Goal: Communication & Community: Answer question/provide support

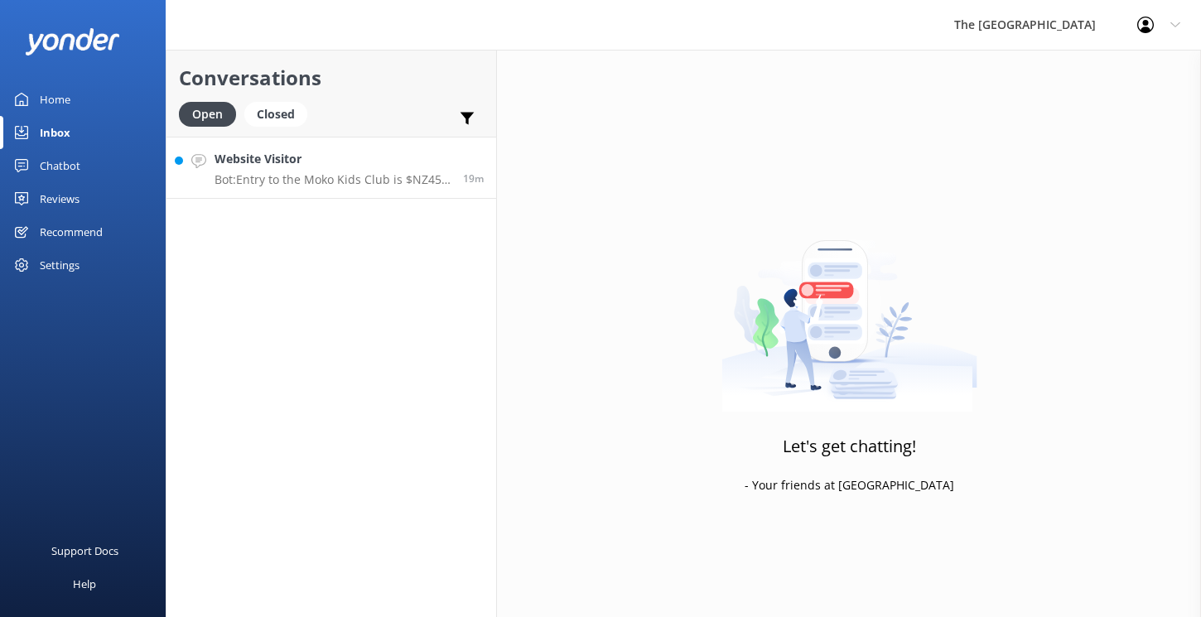
click at [284, 173] on p "Bot: Entry to the Moko Kids Club is $NZ45 per child per session for guests stay…" at bounding box center [333, 179] width 236 height 15
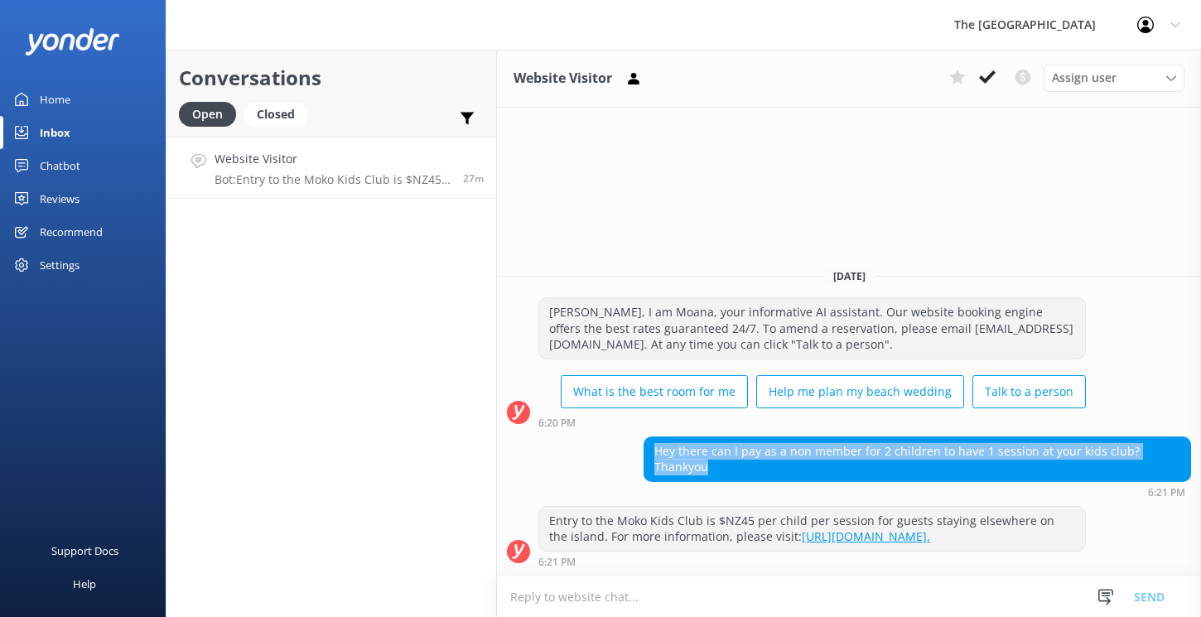
drag, startPoint x: 1182, startPoint y: 468, endPoint x: 633, endPoint y: 472, distance: 549.4
click at [633, 472] on div "Hey there can I pay as a non member for 2 children to have 1 session at your ki…" at bounding box center [849, 467] width 704 height 61
copy div "Hey there can I pay as a non member for 2 children to have 1 session at your ki…"
click at [609, 605] on textarea at bounding box center [849, 597] width 704 height 41
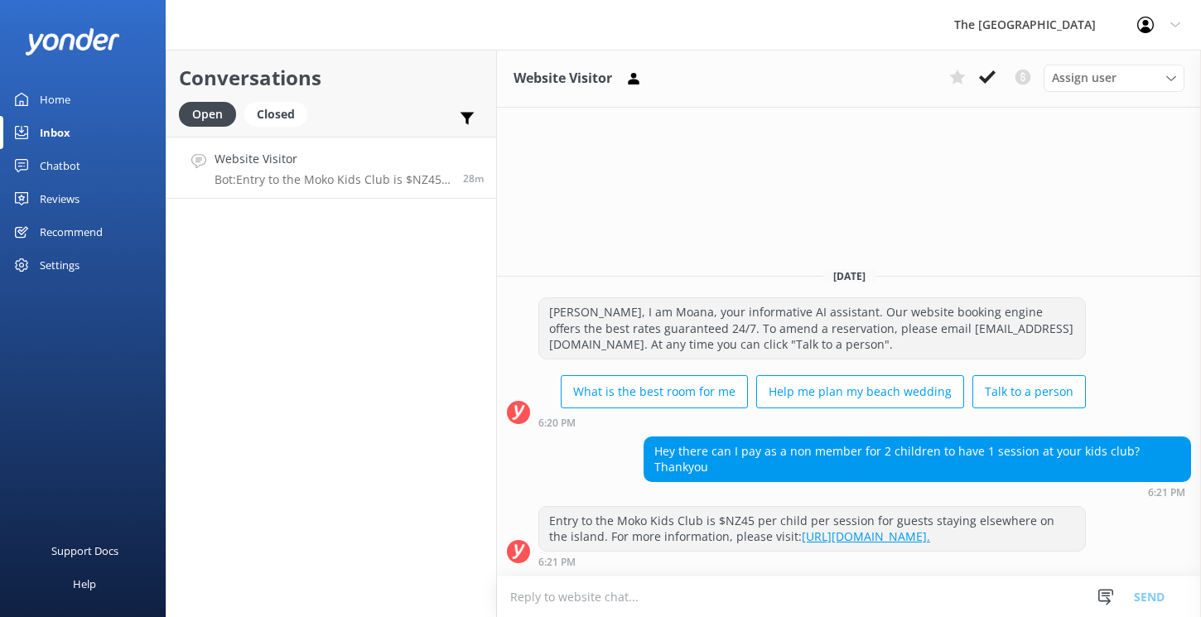
paste textarea "[PERSON_NAME], Thank you for your inquiry about Moko Kids Club. Our Moko Kids C…"
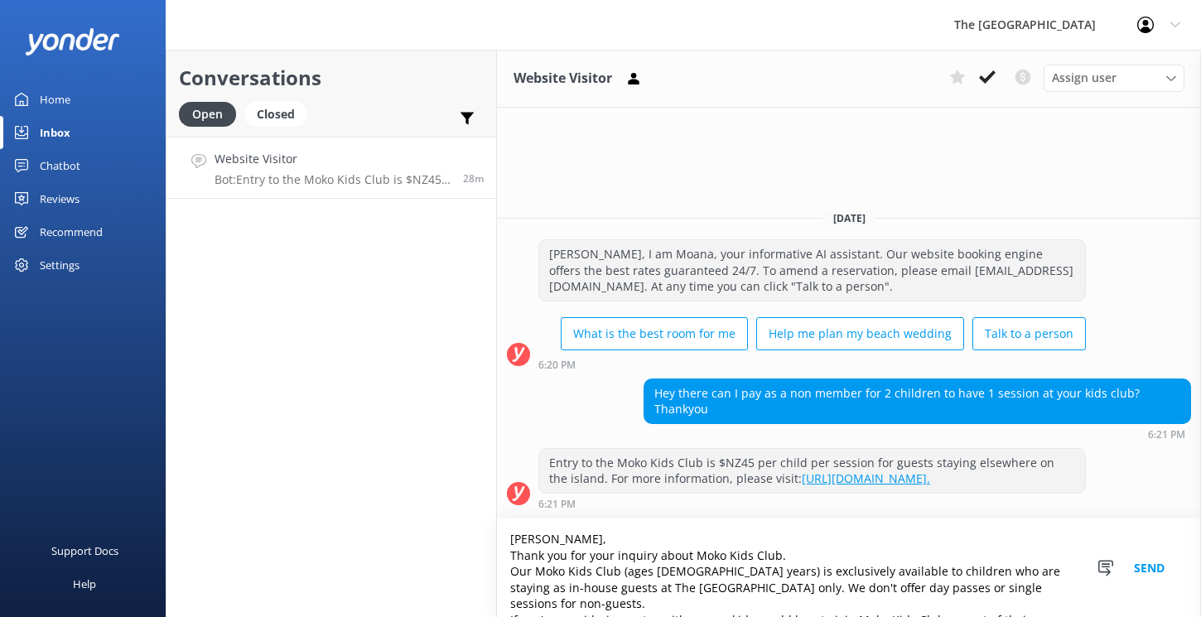
click at [578, 540] on textarea "[PERSON_NAME], Thank you for your inquiry about Moko Kids Club. Our Moko Kids C…" at bounding box center [849, 568] width 704 height 99
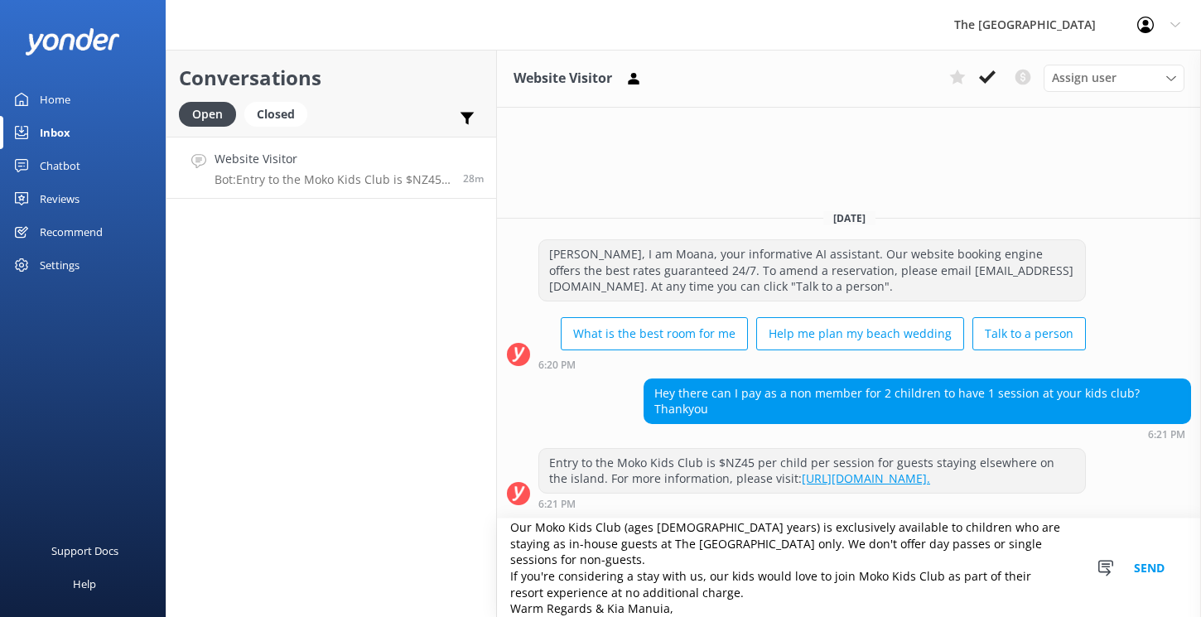
scroll to position [56, 0]
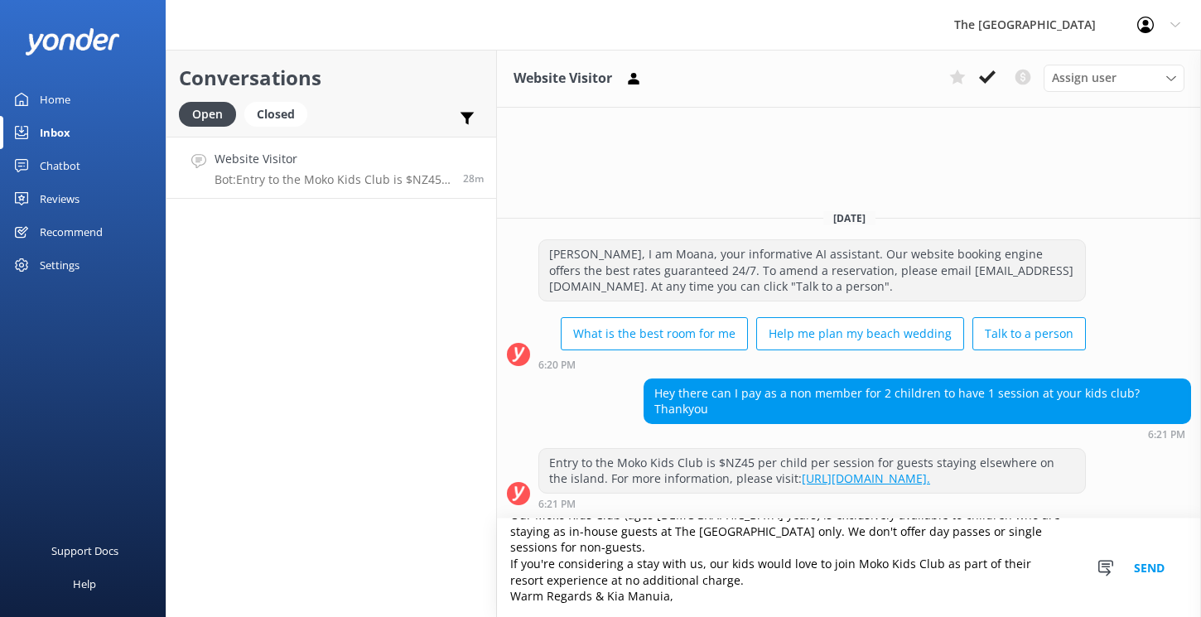
click at [684, 607] on textarea "[PERSON_NAME], Thank you for your inquiry about Moko Kids Club. Our Moko Kids C…" at bounding box center [849, 568] width 704 height 99
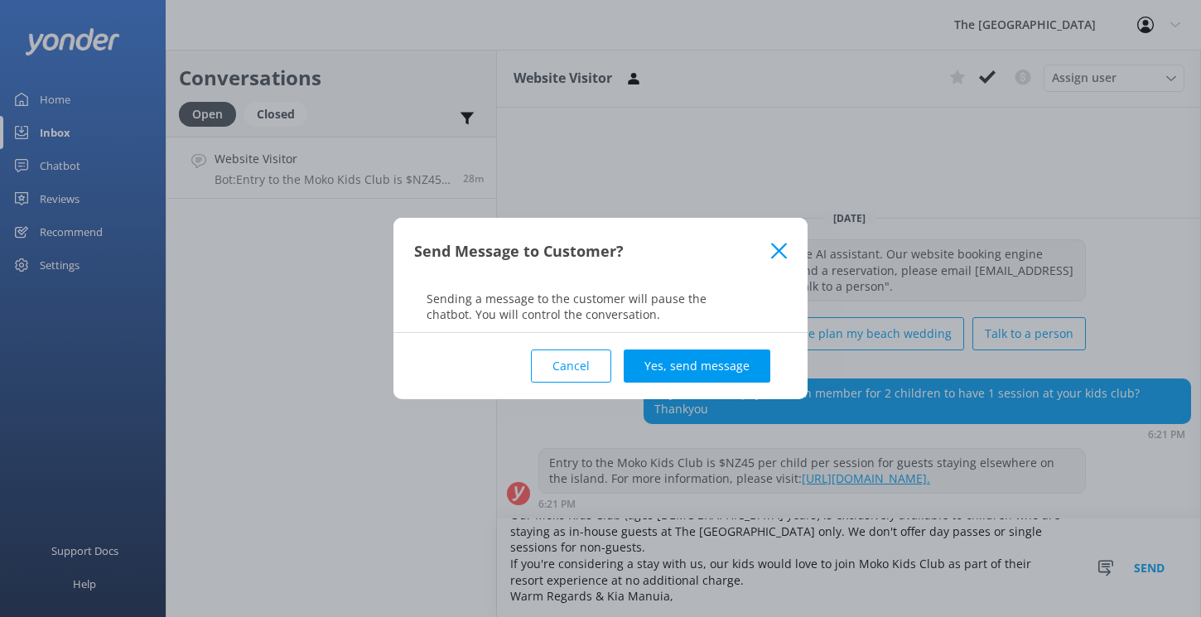
click at [592, 364] on button "Cancel" at bounding box center [571, 366] width 80 height 33
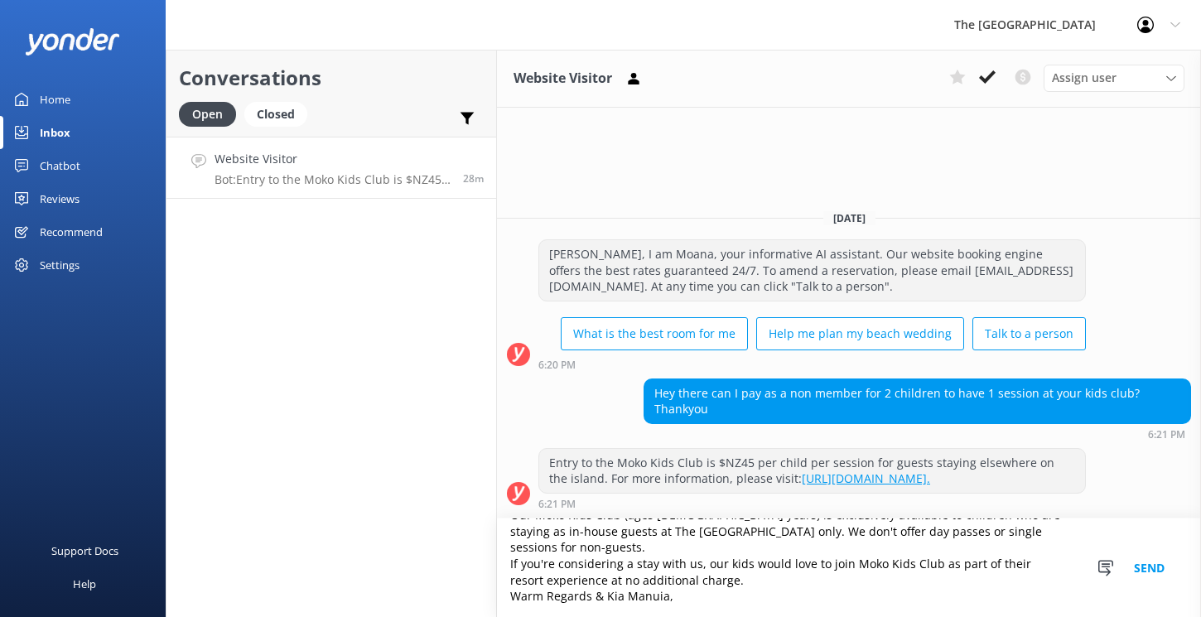
drag, startPoint x: 687, startPoint y: 598, endPoint x: 502, endPoint y: 597, distance: 184.8
click at [502, 597] on textarea "[PERSON_NAME], Thank you for your inquiry about Moko Kids Club. Our Moko Kids C…" at bounding box center [849, 568] width 704 height 99
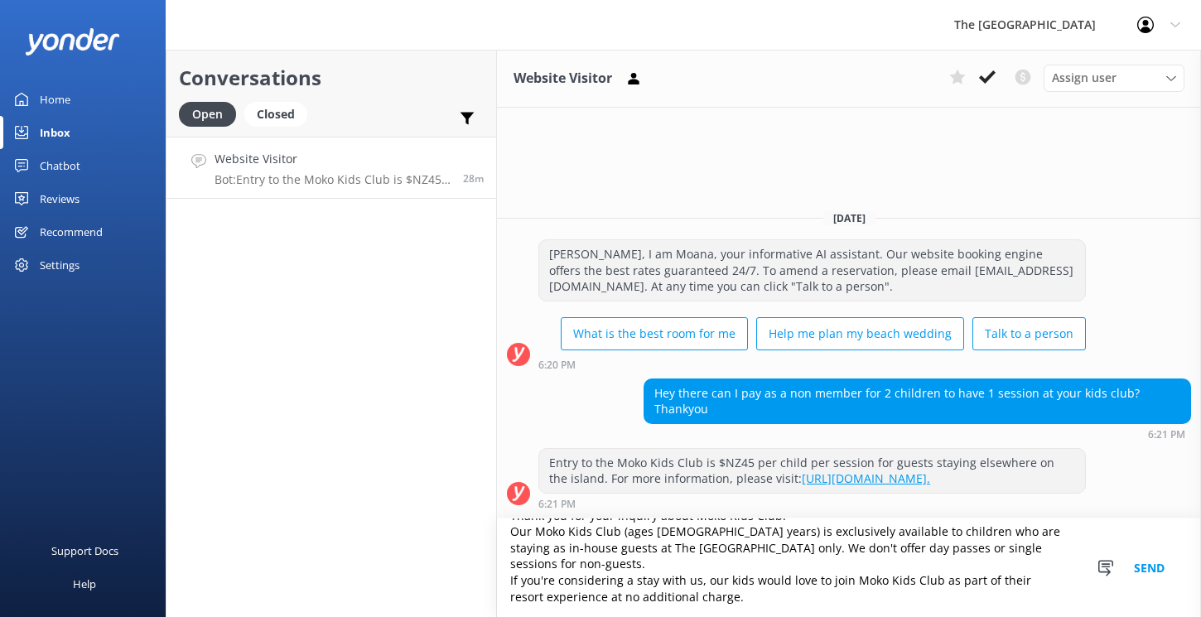
type textarea "[PERSON_NAME], Thank you for your inquiry about Moko Kids Club. Our Moko Kids C…"
click at [1143, 566] on button "Send" at bounding box center [1150, 568] width 62 height 99
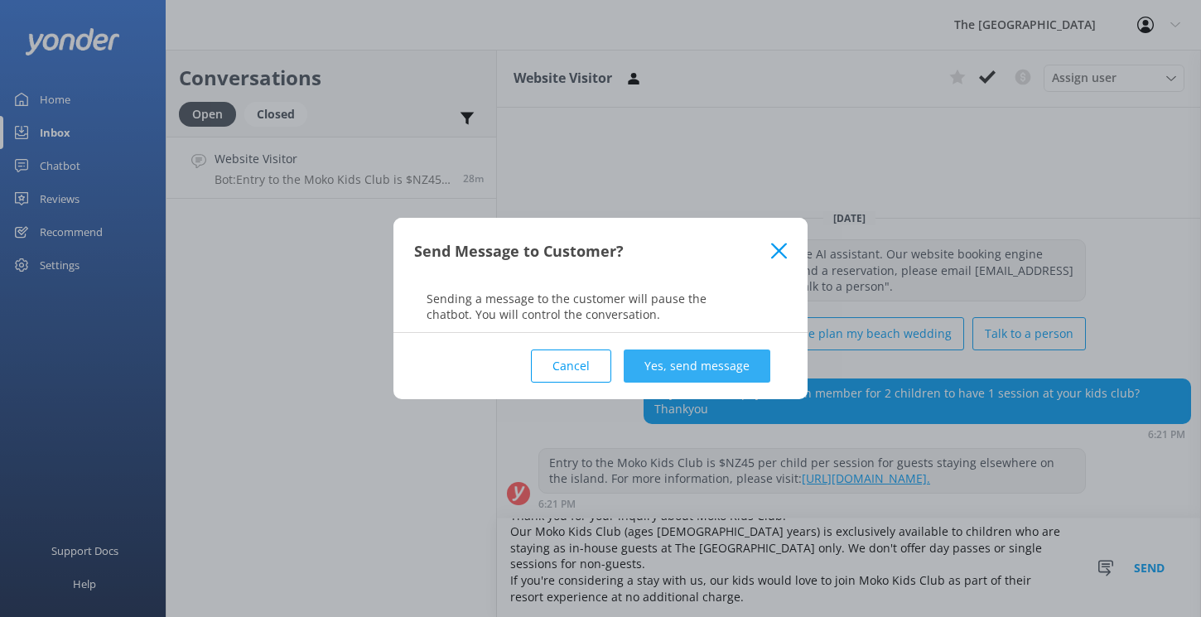
click at [736, 367] on button "Yes, send message" at bounding box center [697, 366] width 147 height 33
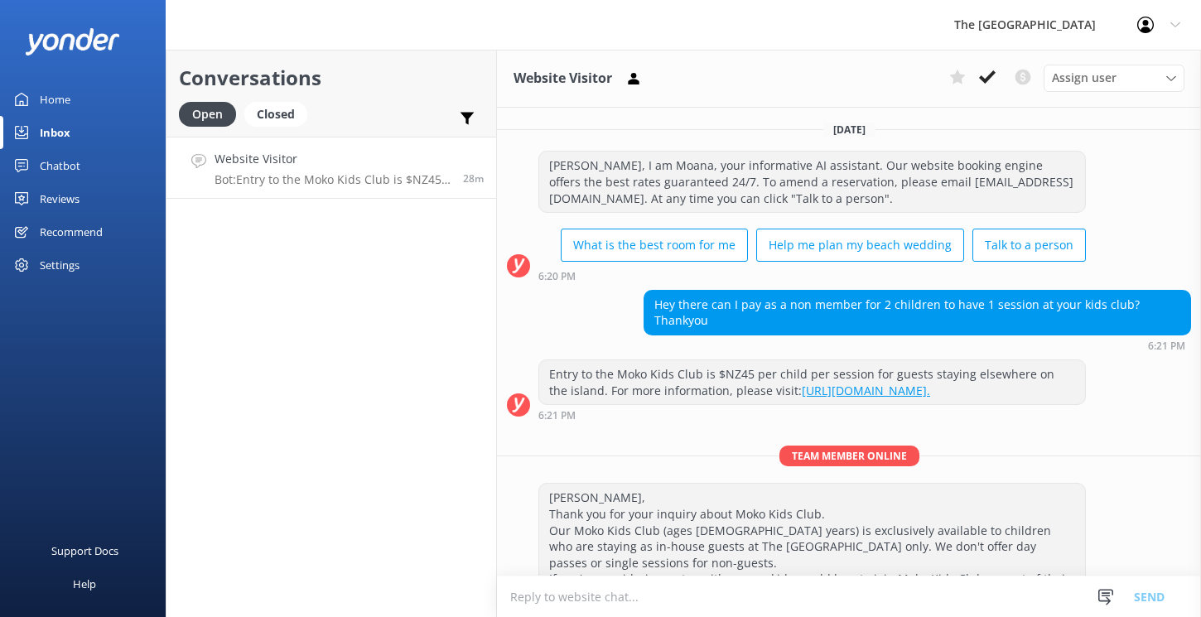
scroll to position [41, 0]
